Goal: Register for event/course

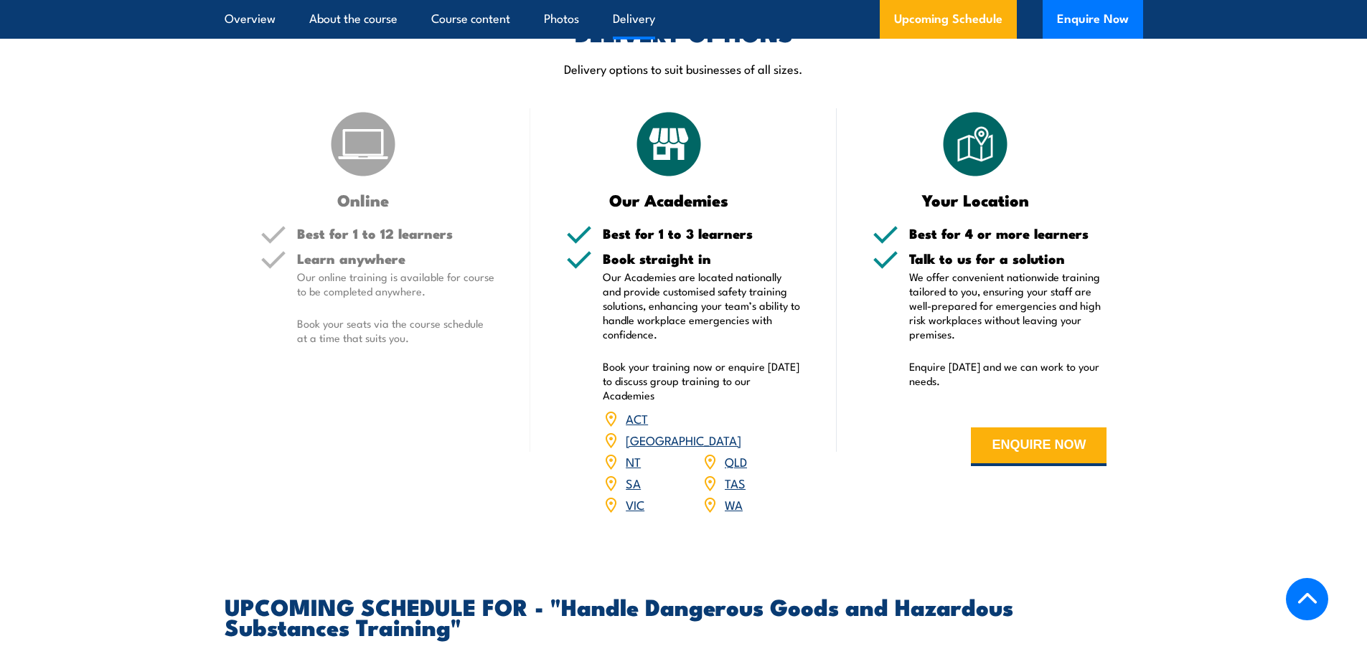
scroll to position [1722, 0]
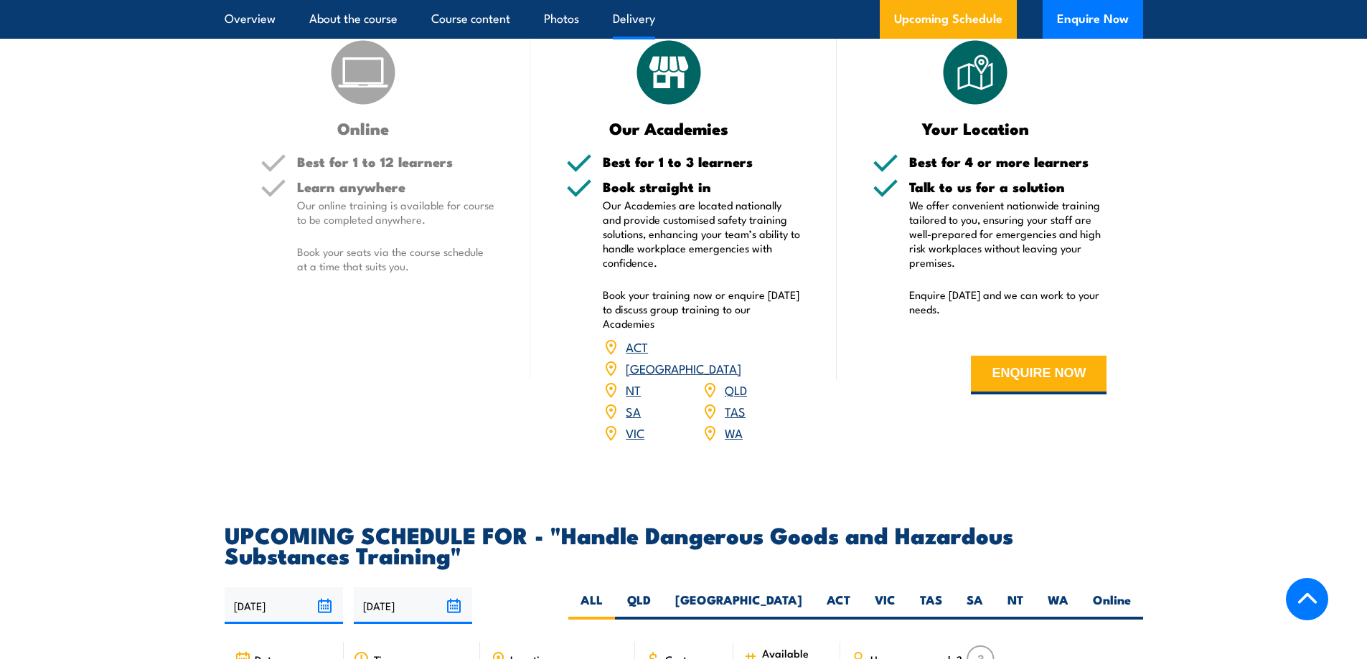
click at [734, 398] on link "QLD" at bounding box center [736, 389] width 22 height 17
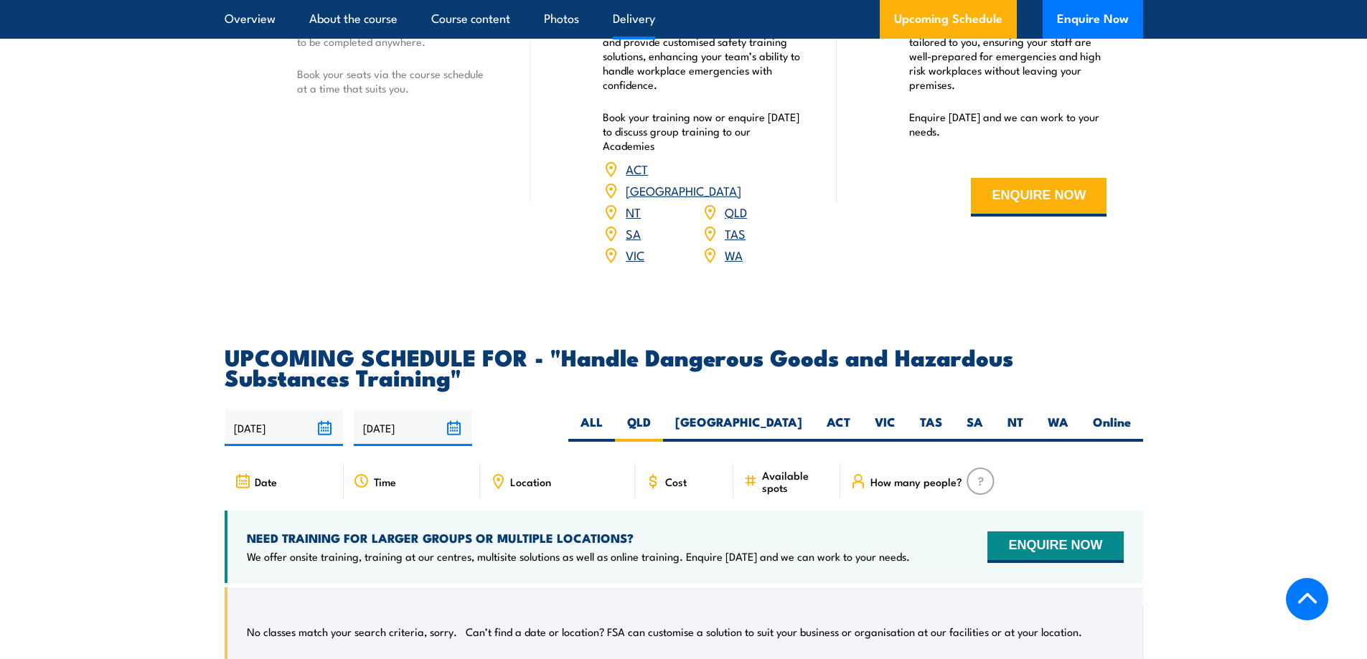
scroll to position [1972, 0]
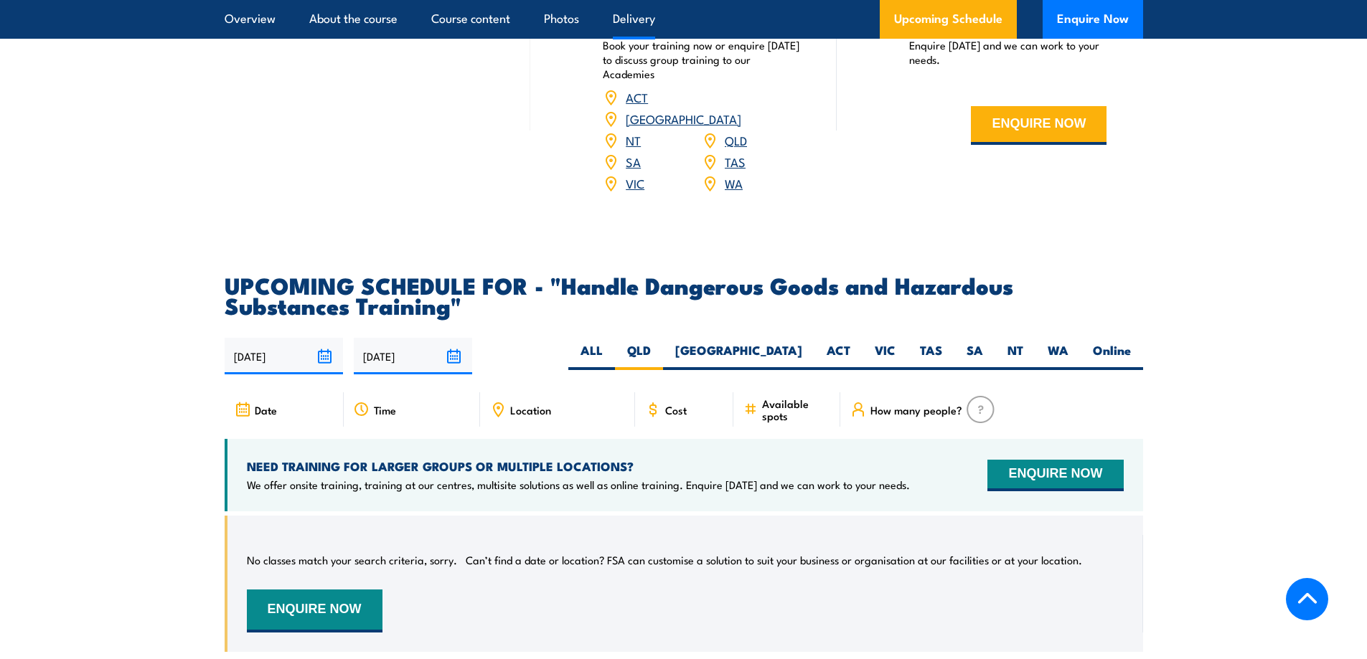
click at [499, 409] on icon at bounding box center [498, 408] width 2 height 2
click at [518, 416] on span "Location" at bounding box center [530, 410] width 41 height 12
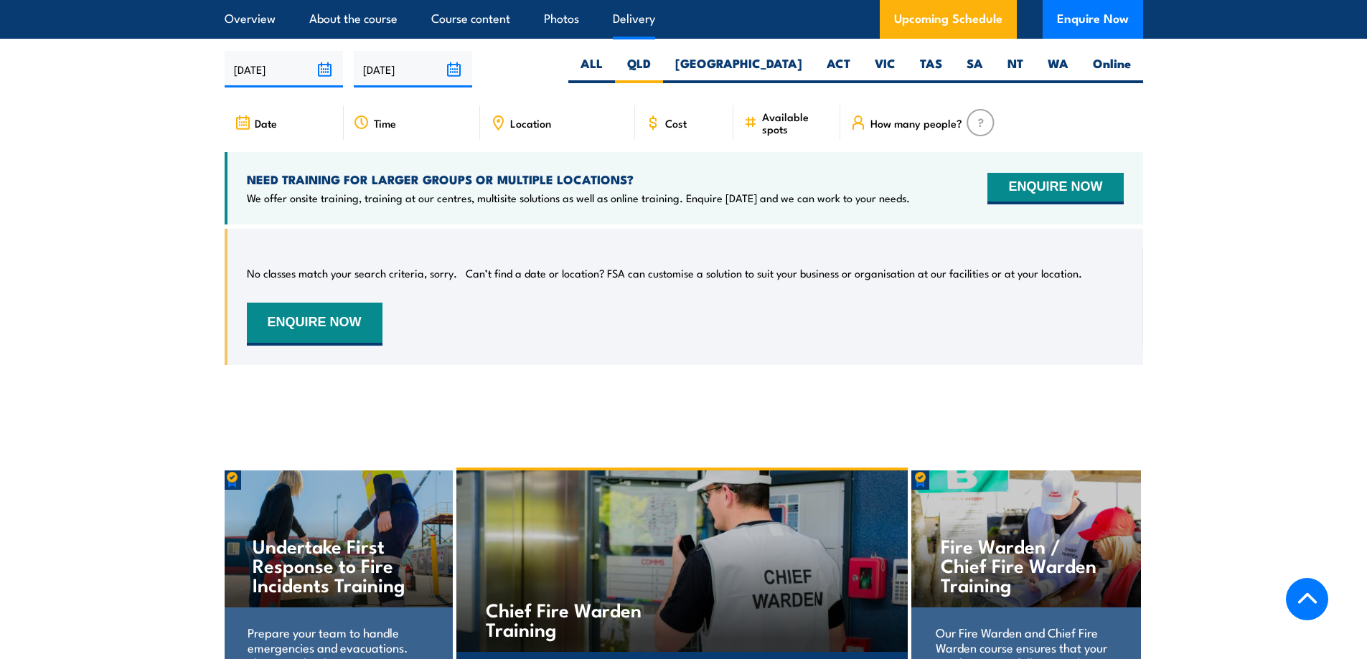
scroll to position [1613, 0]
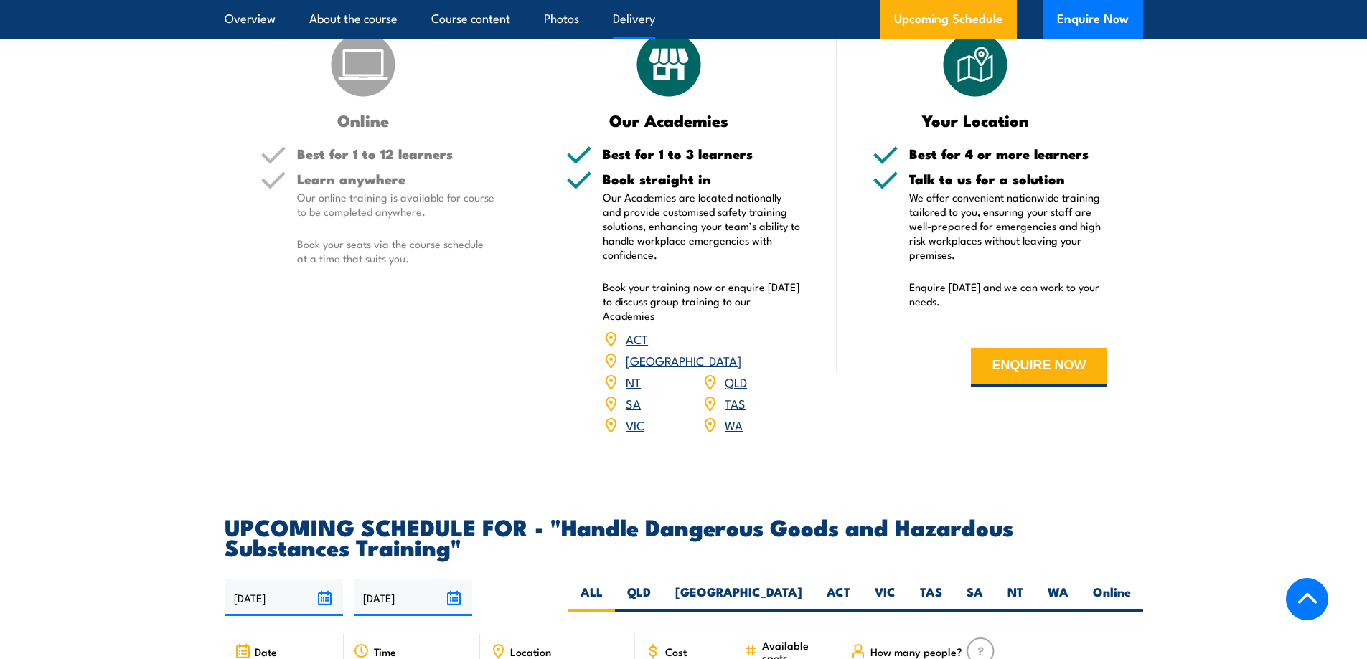
click at [1263, 230] on section "DELIVERY OPTIONS Delivery options to suit businesses of all sizes. Online Best …" at bounding box center [683, 199] width 1367 height 512
drag, startPoint x: 152, startPoint y: 126, endPoint x: 135, endPoint y: 98, distance: 33.5
click at [146, 117] on section "DELIVERY OPTIONS Delivery options to suit businesses of all sizes. Online Best …" at bounding box center [683, 199] width 1367 height 512
